Goal: Task Accomplishment & Management: Complete application form

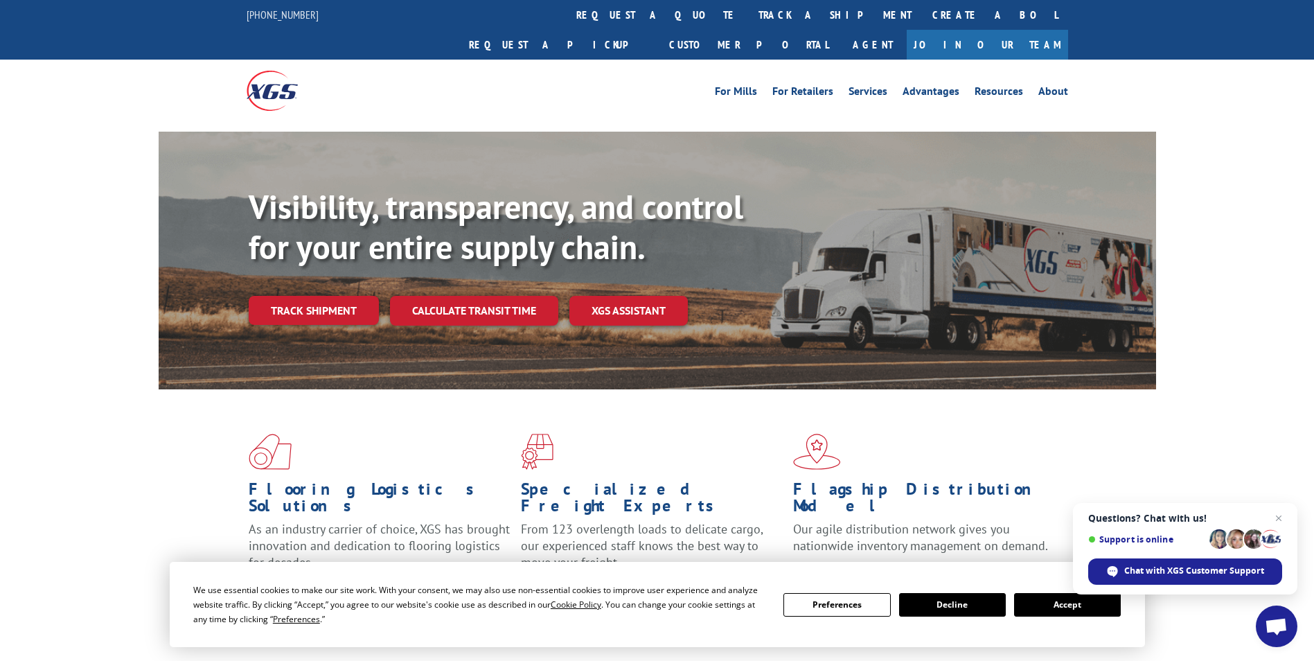
click at [1071, 601] on button "Accept" at bounding box center [1067, 605] width 107 height 24
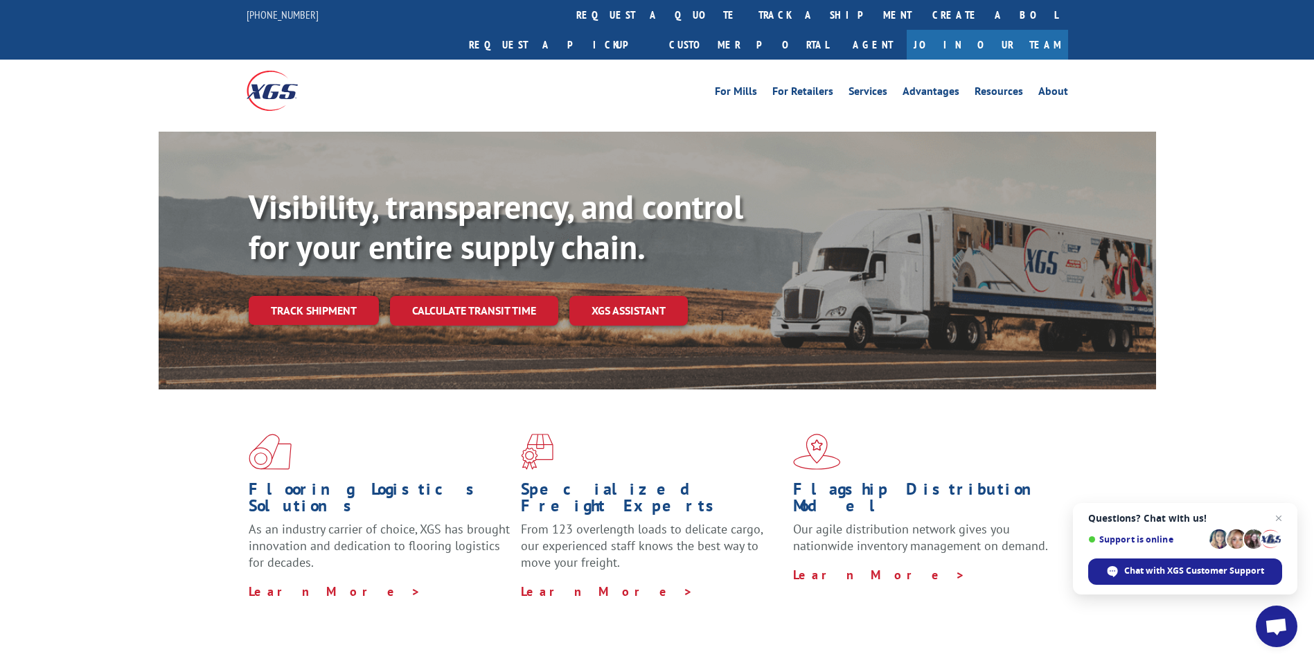
click at [1014, 30] on link "Join Our Team" at bounding box center [987, 45] width 161 height 30
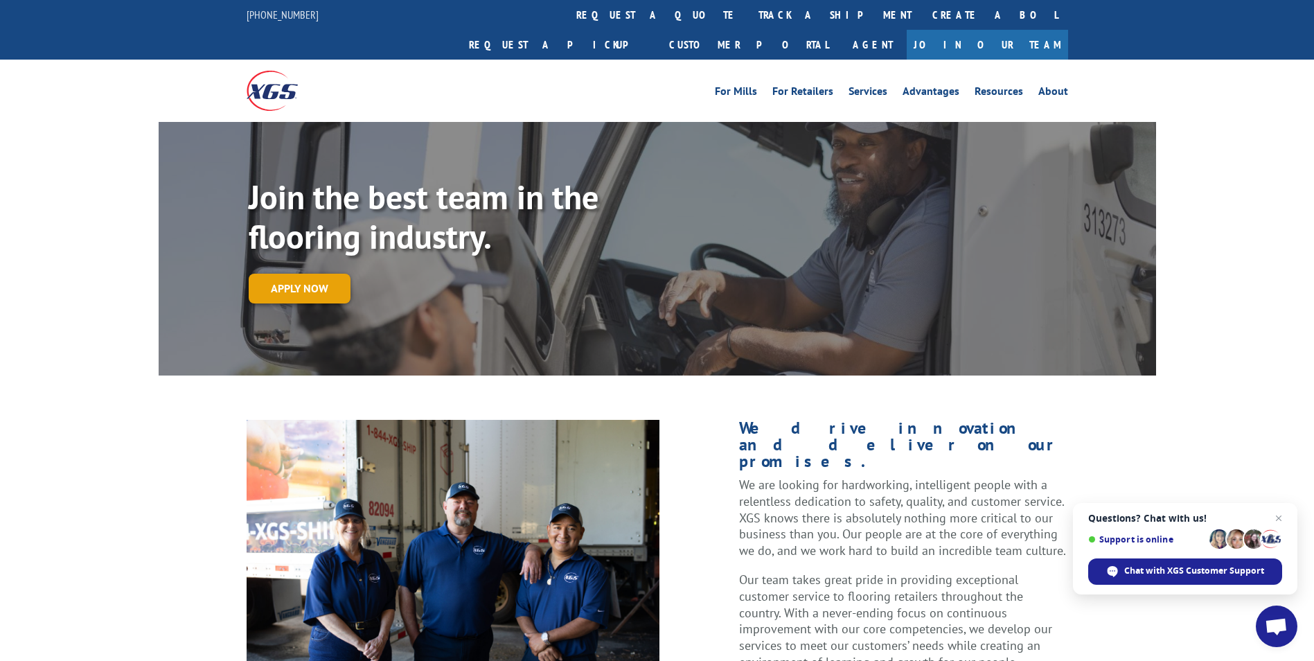
click at [324, 274] on link "Apply now" at bounding box center [300, 289] width 102 height 30
